Goal: Find specific page/section: Find specific page/section

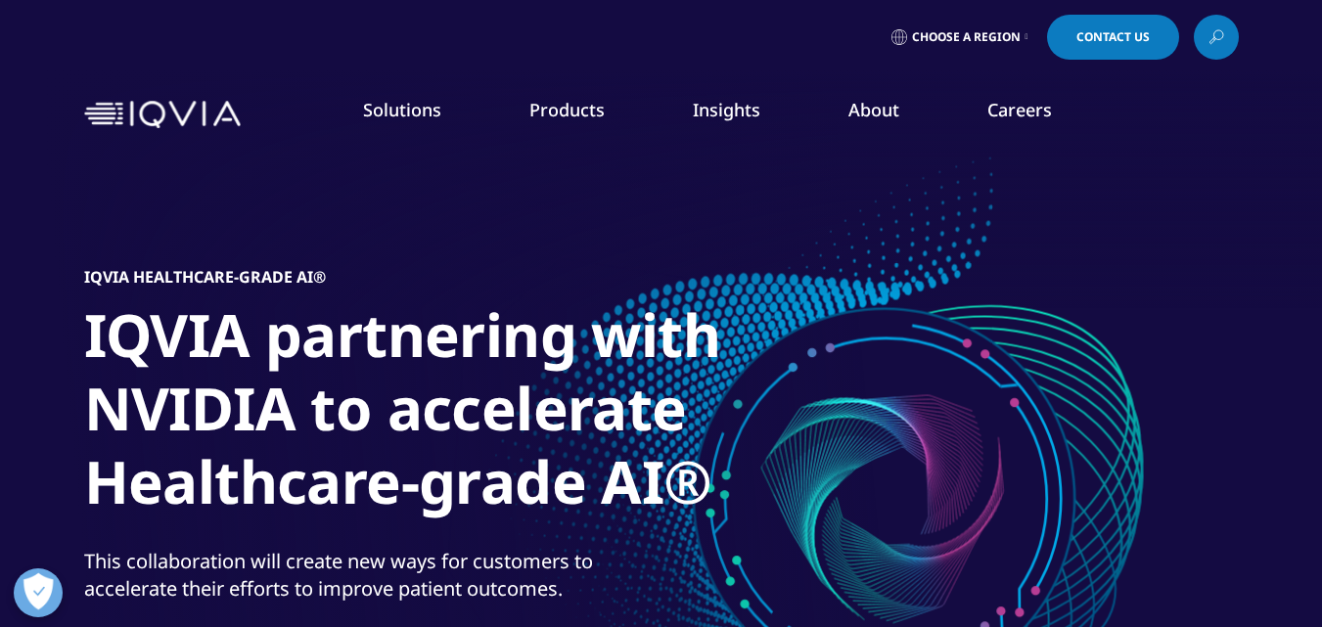
click at [1000, 106] on link "Careers" at bounding box center [1019, 109] width 65 height 23
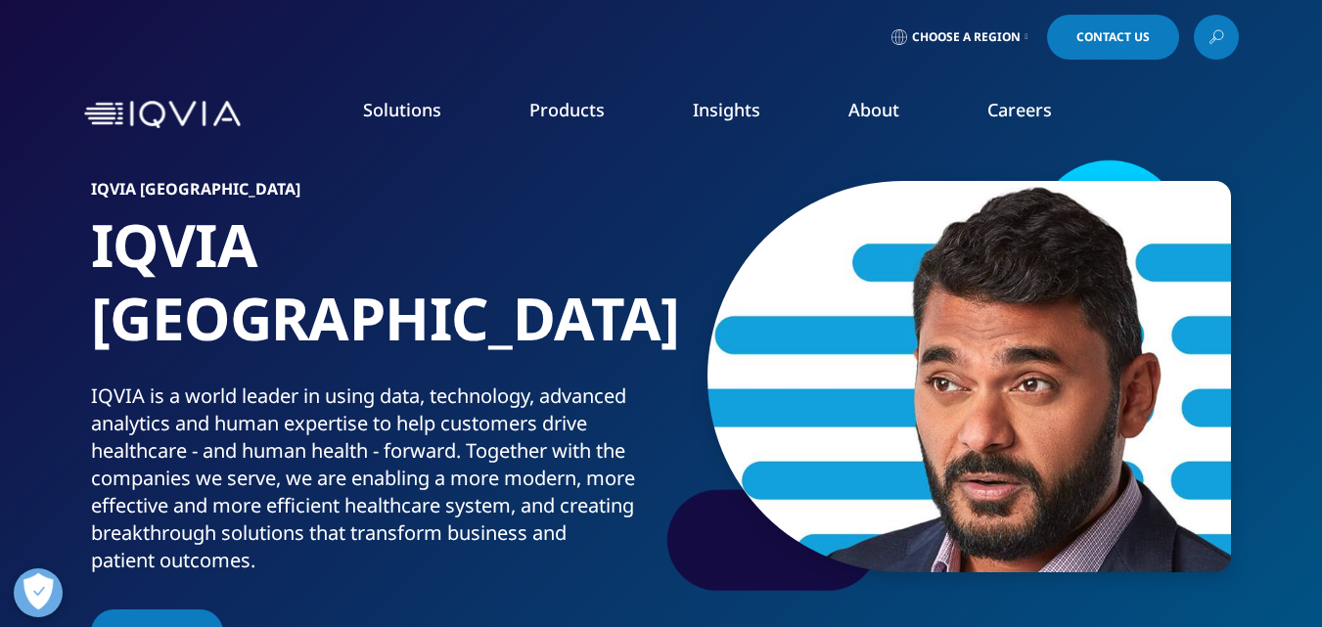
click at [1025, 110] on link "Careers" at bounding box center [1019, 109] width 65 height 23
click at [744, 252] on link "Global Talent Network" at bounding box center [814, 246] width 294 height 22
